Goal: Check status: Check status

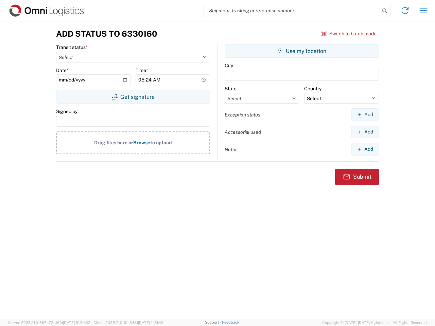
click at [292, 11] on input "search" at bounding box center [292, 10] width 176 height 13
click at [385, 11] on icon at bounding box center [385, 11] width 10 height 10
click at [405, 11] on icon at bounding box center [405, 10] width 11 height 11
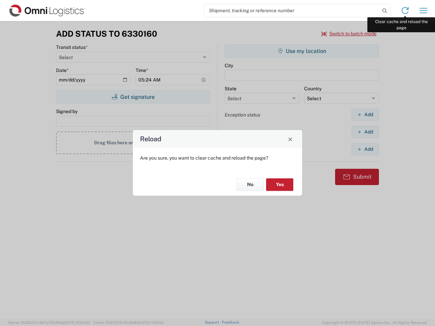
click at [423, 11] on div "Reload Are you sure, you want to clear cache and reload the page? No Yes" at bounding box center [217, 163] width 435 height 326
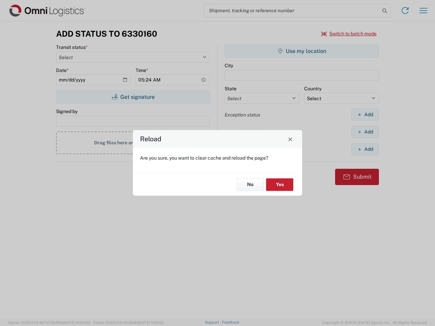
click at [349, 34] on div "Reload Are you sure, you want to clear cache and reload the page? No Yes" at bounding box center [217, 163] width 435 height 326
click at [133, 97] on div "Reload Are you sure, you want to clear cache and reload the page? No Yes" at bounding box center [217, 163] width 435 height 326
click at [302, 51] on div "Reload Are you sure, you want to clear cache and reload the page? No Yes" at bounding box center [217, 163] width 435 height 326
click at [365, 115] on div "Reload Are you sure, you want to clear cache and reload the page? No Yes" at bounding box center [217, 163] width 435 height 326
click at [365, 132] on div "Reload Are you sure, you want to clear cache and reload the page? No Yes" at bounding box center [217, 163] width 435 height 326
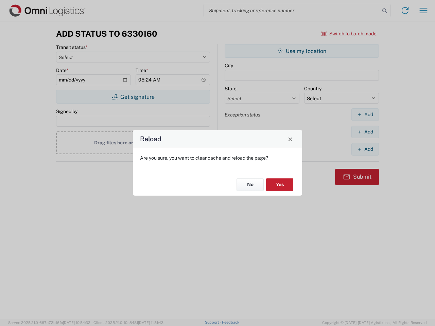
click at [365, 149] on div "Reload Are you sure, you want to clear cache and reload the page? No Yes" at bounding box center [217, 163] width 435 height 326
